Goal: Task Accomplishment & Management: Complete application form

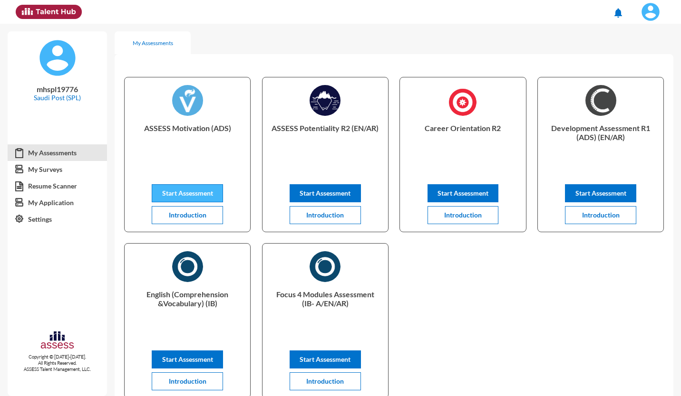
click at [201, 193] on span "Start Assessment" at bounding box center [187, 193] width 51 height 8
click at [330, 190] on span "Start Assessment" at bounding box center [324, 193] width 51 height 8
click at [478, 195] on span "Start Assessment" at bounding box center [462, 193] width 51 height 8
click at [583, 193] on span "Start Assessment" at bounding box center [600, 193] width 51 height 8
click at [189, 360] on span "Start Assessment" at bounding box center [187, 360] width 51 height 8
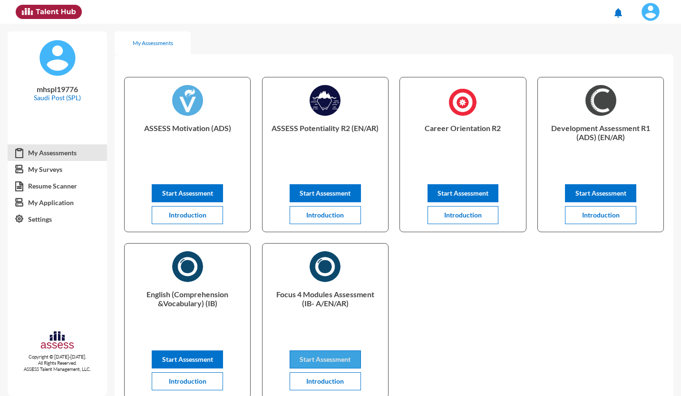
click at [328, 362] on span "Start Assessment" at bounding box center [324, 360] width 51 height 8
drag, startPoint x: 0, startPoint y: 0, endPoint x: 40, endPoint y: 171, distance: 175.7
click at [40, 171] on link "My Surveys" at bounding box center [57, 169] width 99 height 17
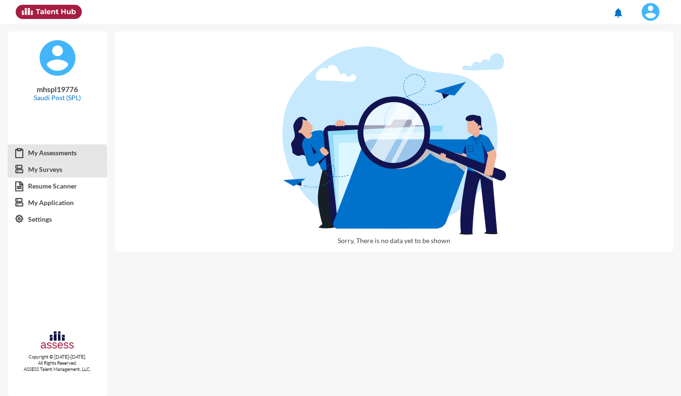
click at [54, 152] on link "My Assessments" at bounding box center [57, 152] width 99 height 17
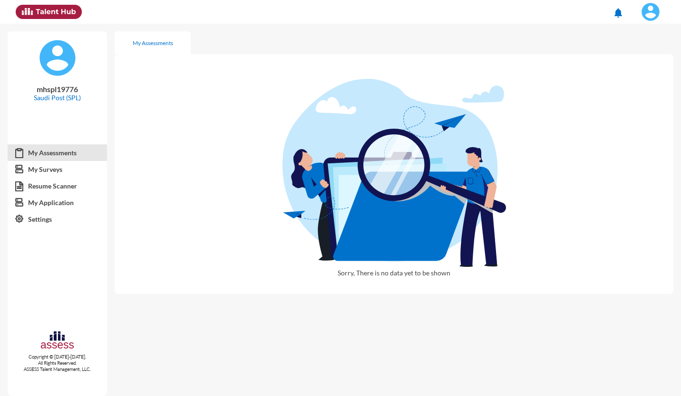
click at [54, 183] on link "Resume Scanner" at bounding box center [57, 186] width 99 height 17
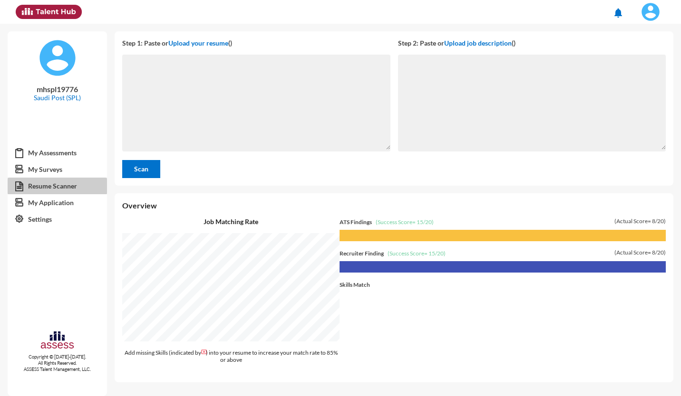
scroll to position [373, 566]
click at [65, 206] on link "My Application" at bounding box center [57, 202] width 99 height 17
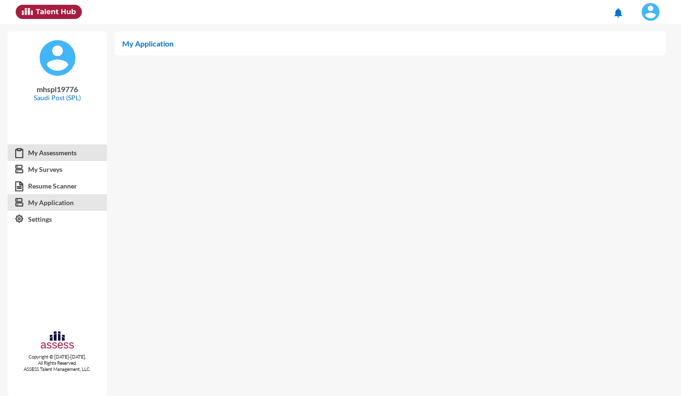
click at [60, 154] on link "My Assessments" at bounding box center [57, 152] width 99 height 17
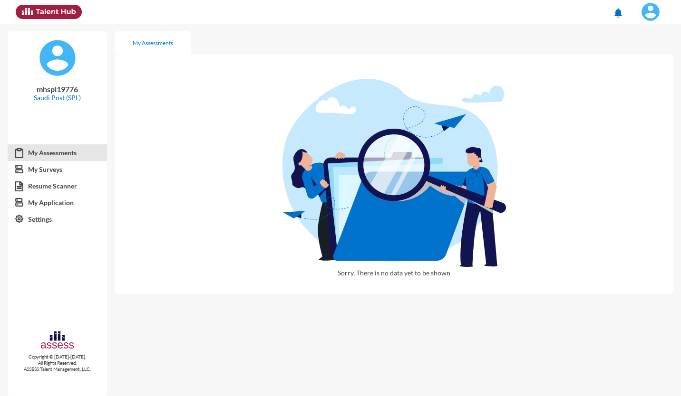
click at [48, 173] on link "My Surveys" at bounding box center [57, 169] width 99 height 17
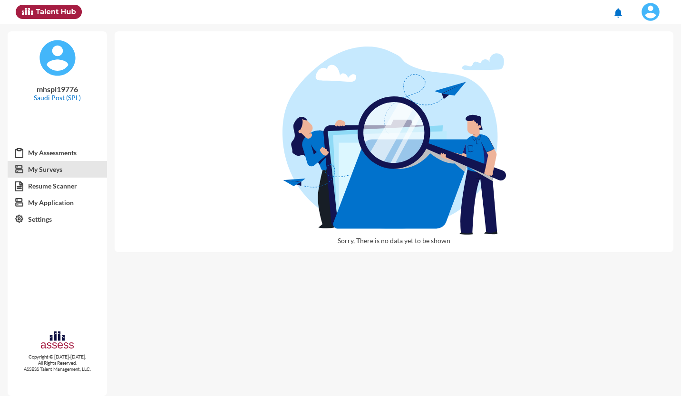
click at [58, 149] on link "My Assessments" at bounding box center [57, 152] width 99 height 17
